Goal: Information Seeking & Learning: Learn about a topic

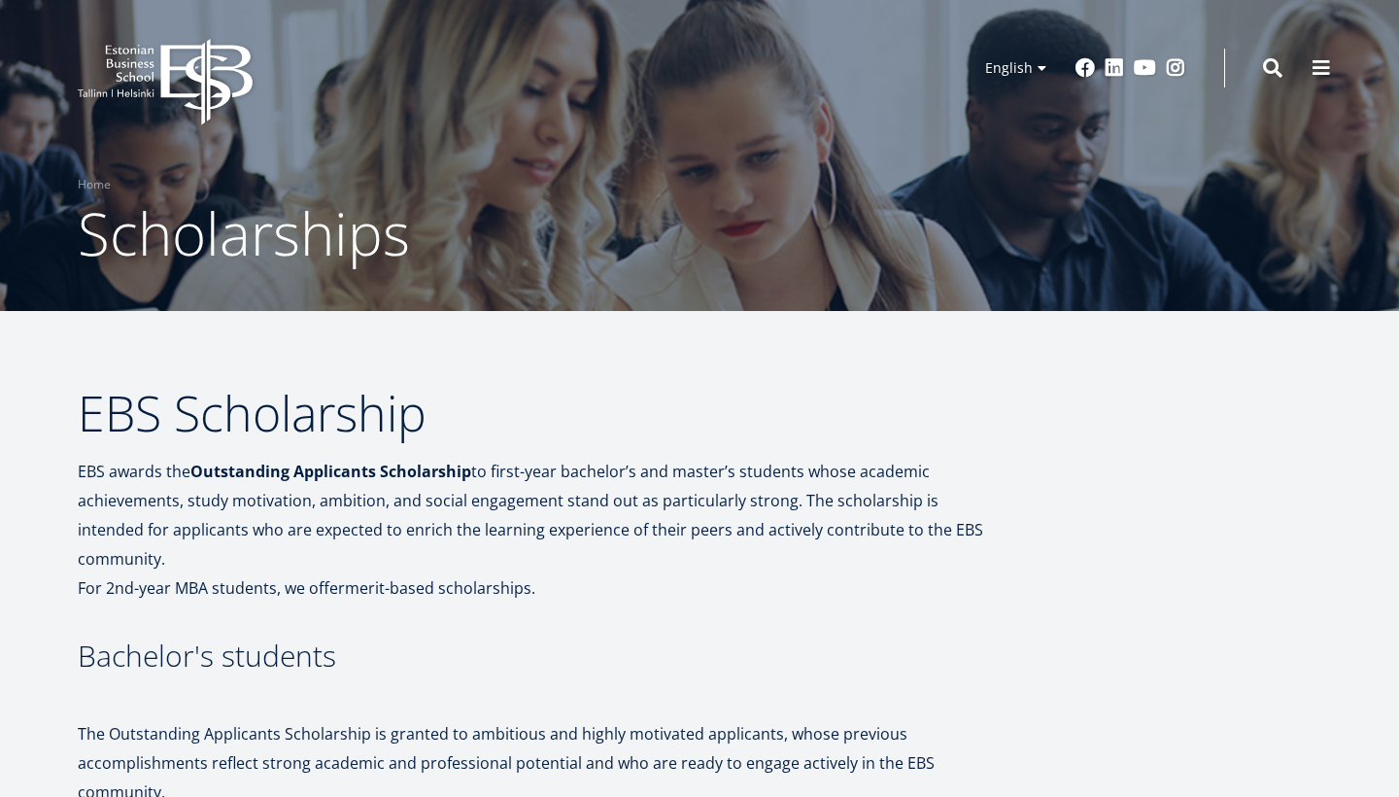
drag, startPoint x: 197, startPoint y: 472, endPoint x: 376, endPoint y: 477, distance: 178.8
click at [376, 478] on strong "Outstanding Applicants Scholarship" at bounding box center [330, 471] width 281 height 21
copy p "EBS awards the Outstanding Applicants"
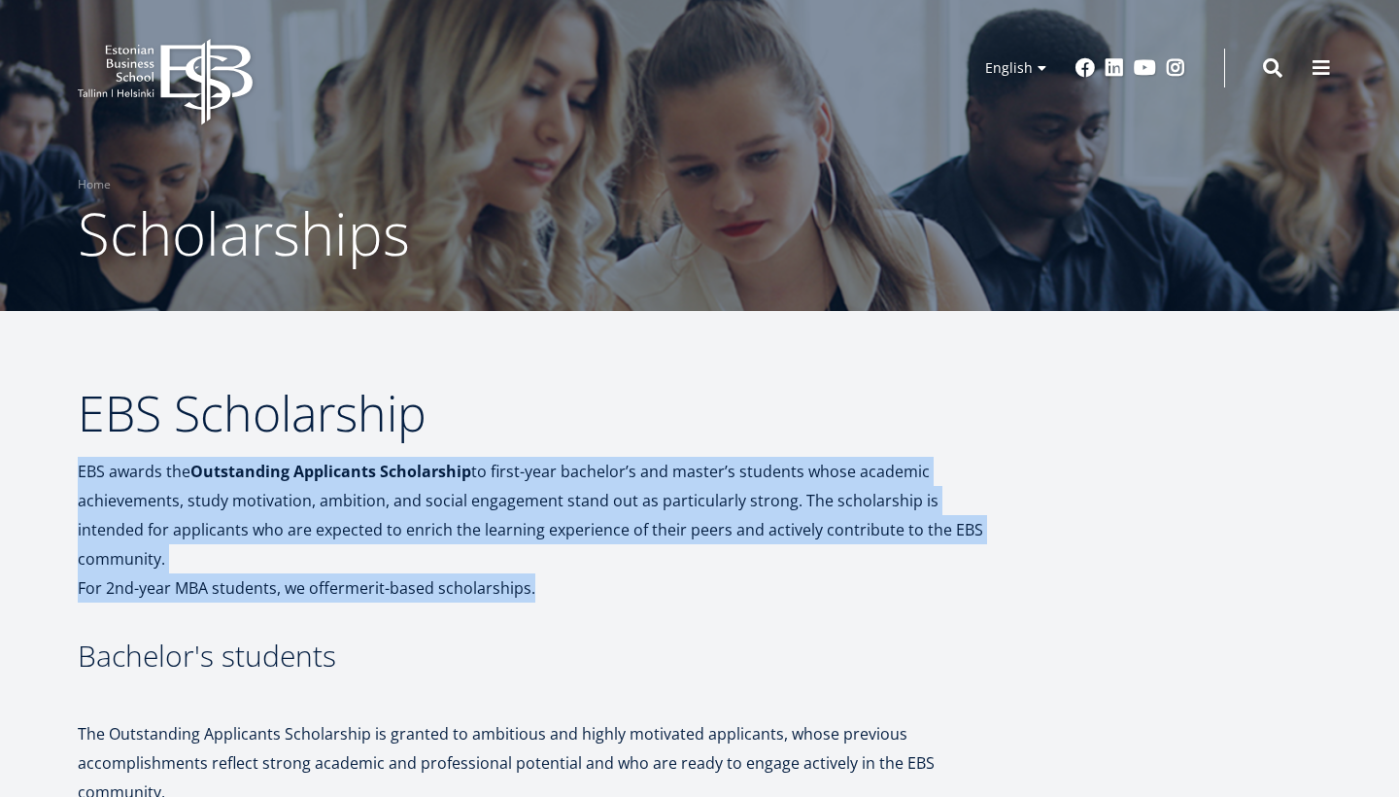
drag, startPoint x: 550, startPoint y: 563, endPoint x: 71, endPoint y: 453, distance: 491.4
copy p "EBS awards the Outstanding Applicants Scholarship to first-year bachelor’s and …"
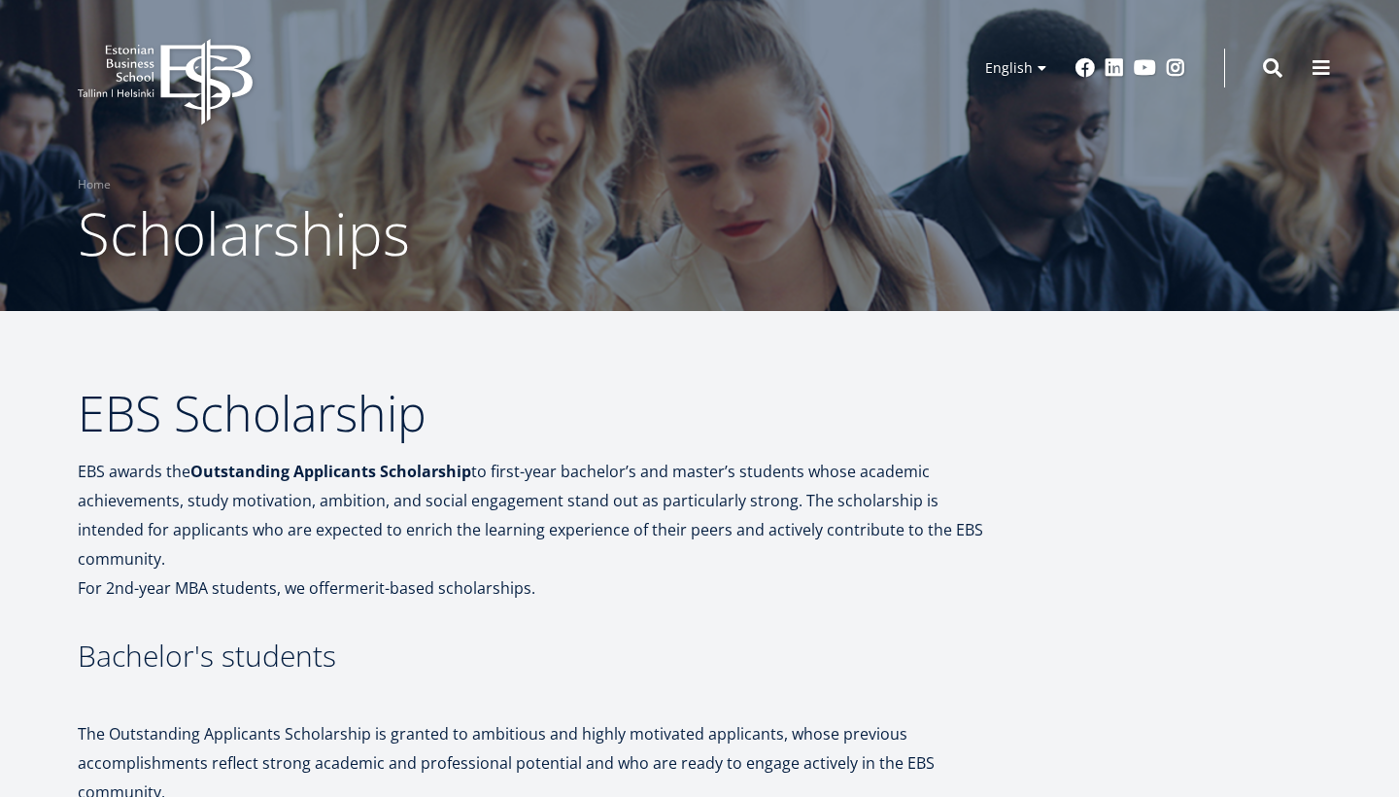
click at [642, 459] on p "EBS awards the Outstanding Applicants Scholarship to first-year bachelor’s and …" at bounding box center [539, 530] width 923 height 146
click at [1322, 69] on span at bounding box center [1321, 65] width 19 height 19
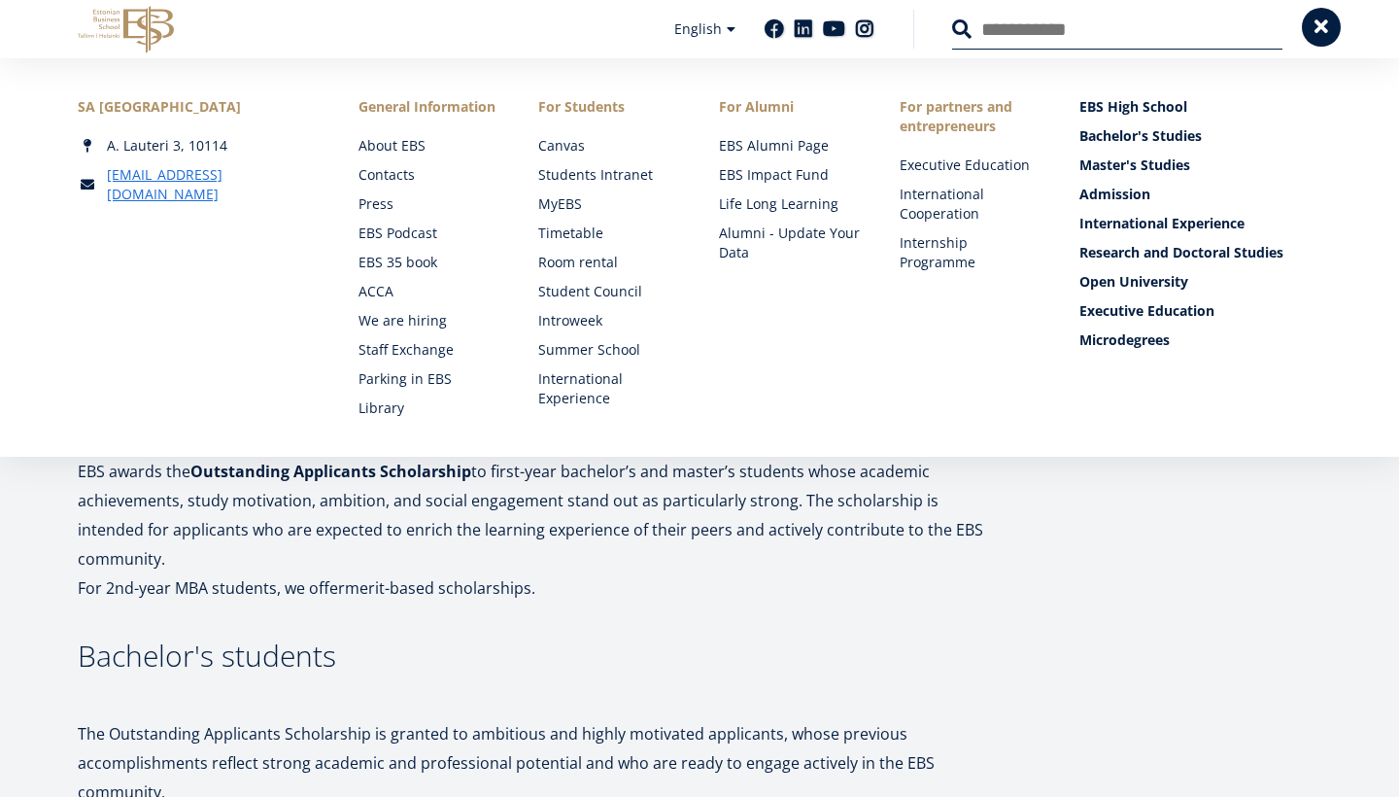
click at [1327, 29] on span at bounding box center [1321, 26] width 19 height 19
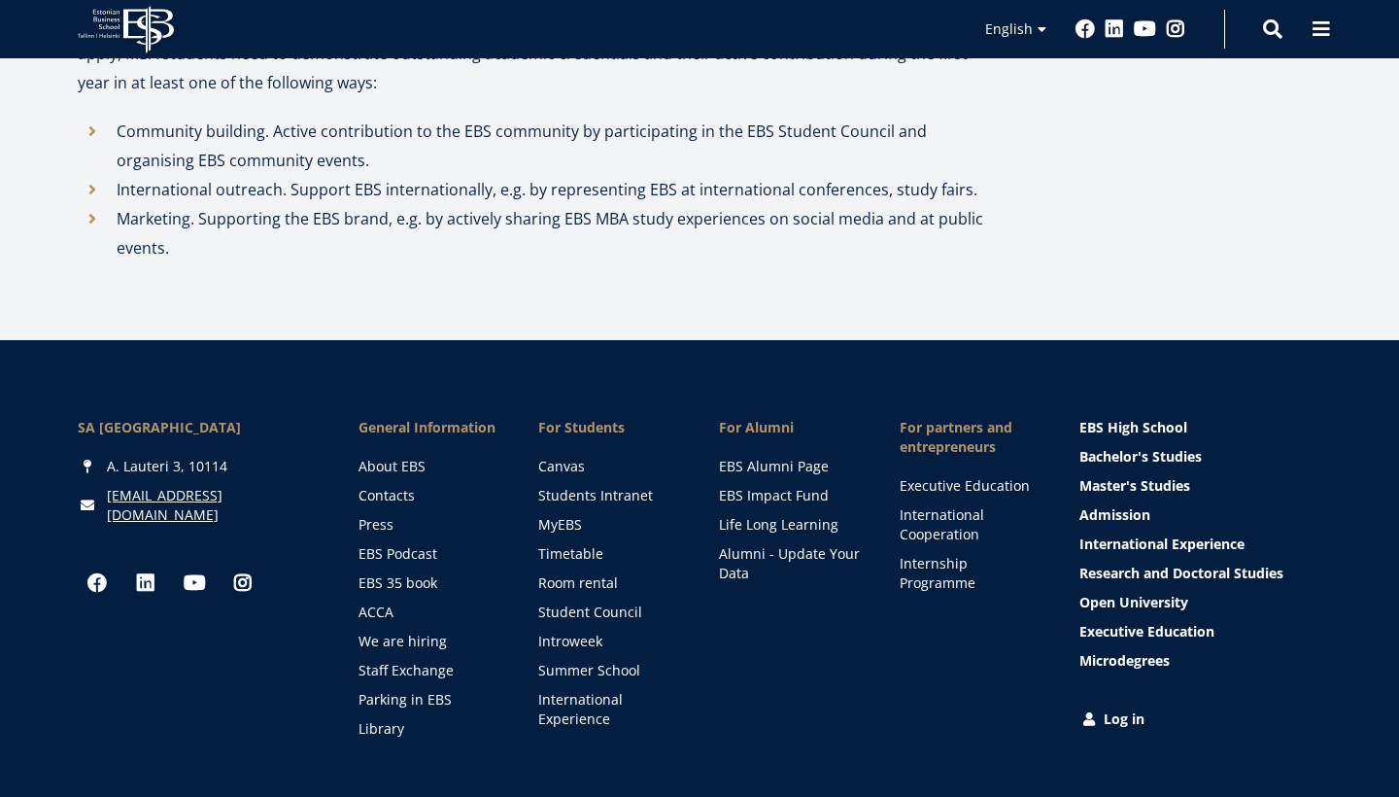
scroll to position [2197, 0]
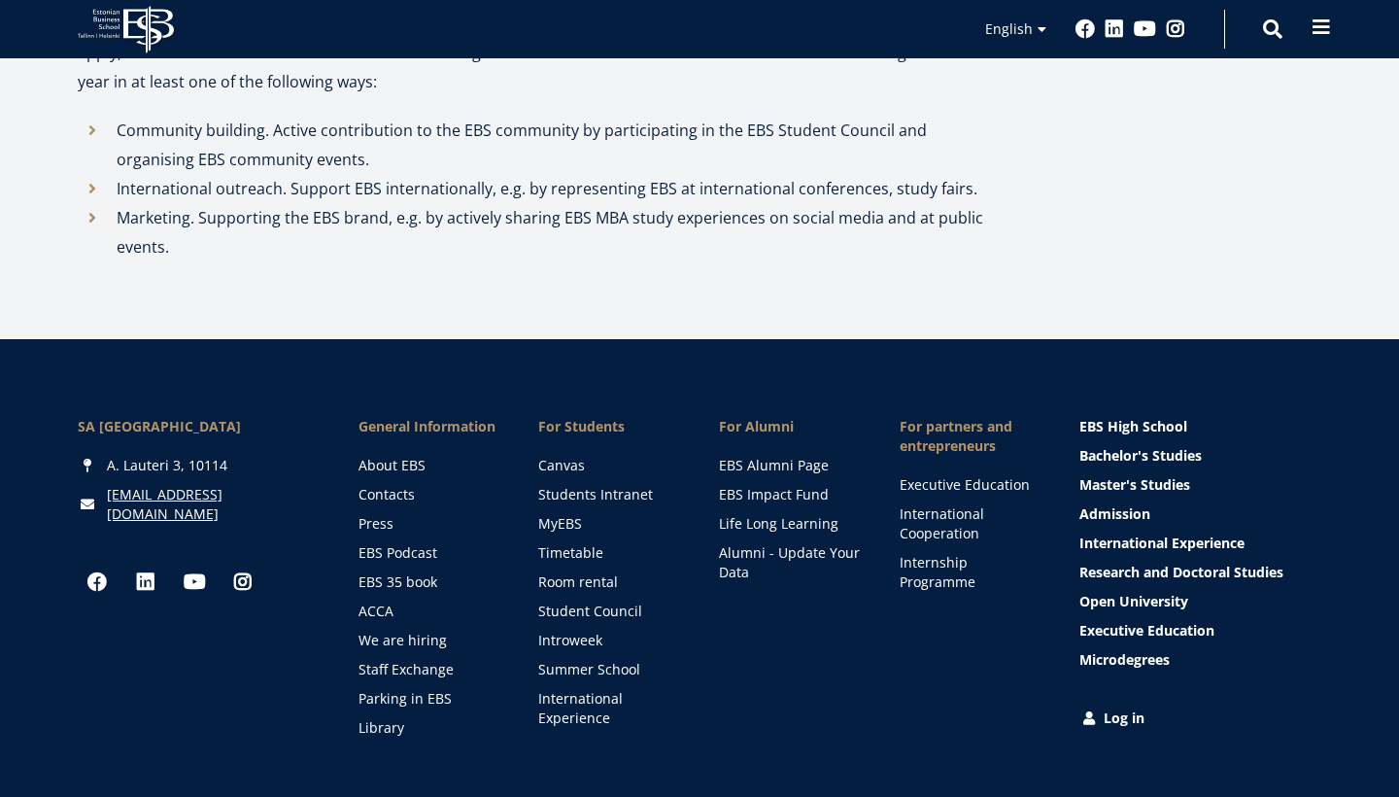
click at [1329, 23] on span at bounding box center [1321, 26] width 19 height 19
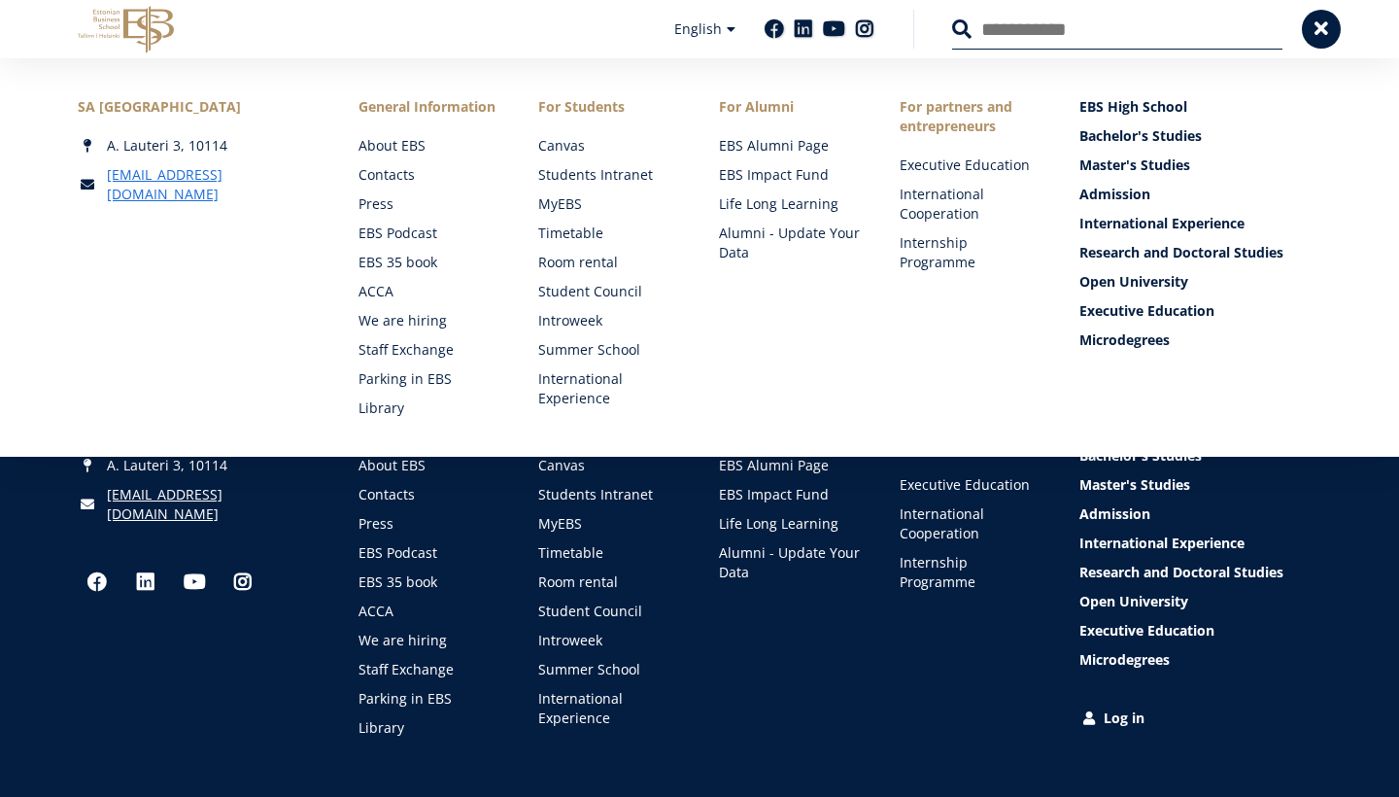
click at [933, 720] on div "SA [GEOGRAPHIC_DATA] [PERSON_NAME] 3, 10114 [EMAIL_ADDRESS][DOMAIN_NAME] Social…" at bounding box center [699, 577] width 1399 height 476
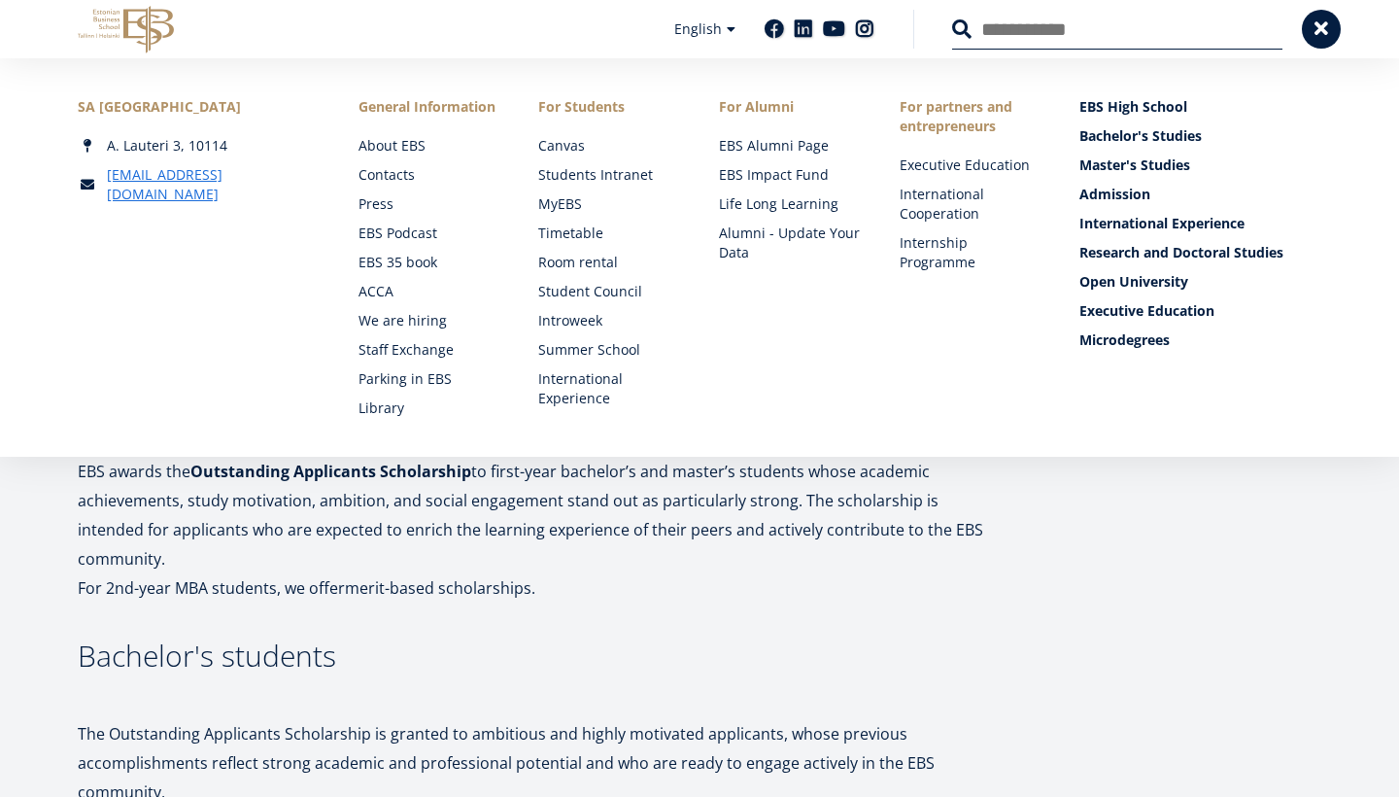
click at [961, 641] on h3 "Bachelor's students" at bounding box center [539, 655] width 923 height 29
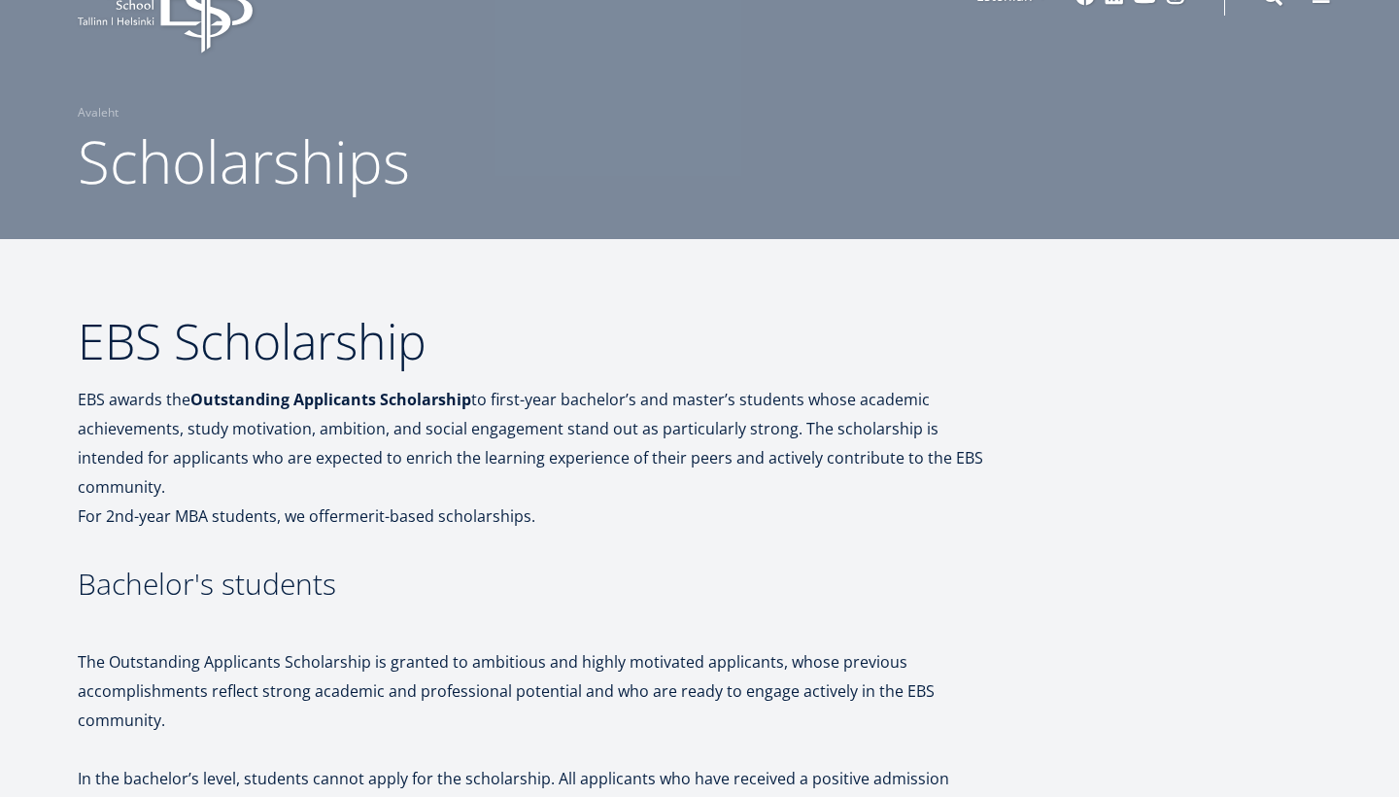
scroll to position [76, 0]
